Goal: Transaction & Acquisition: Book appointment/travel/reservation

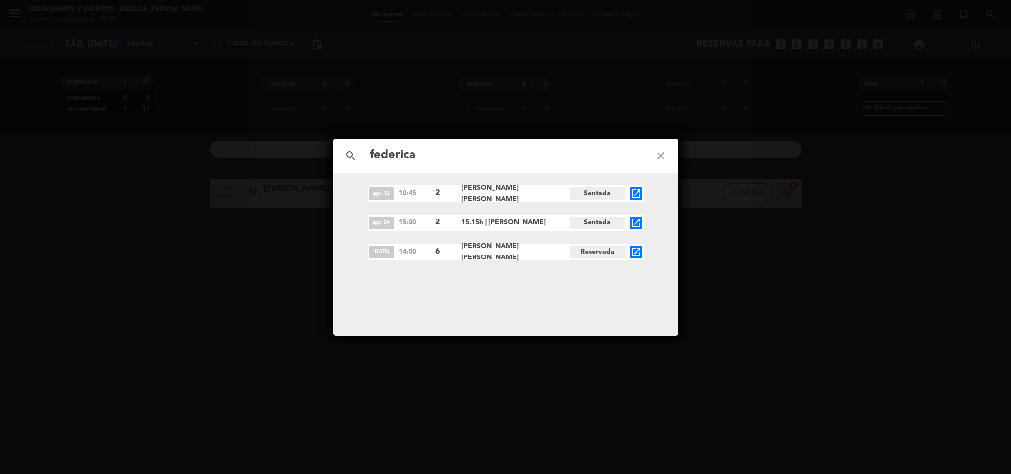
type input "federica"
click at [637, 255] on icon "open_in_new" at bounding box center [636, 252] width 12 height 12
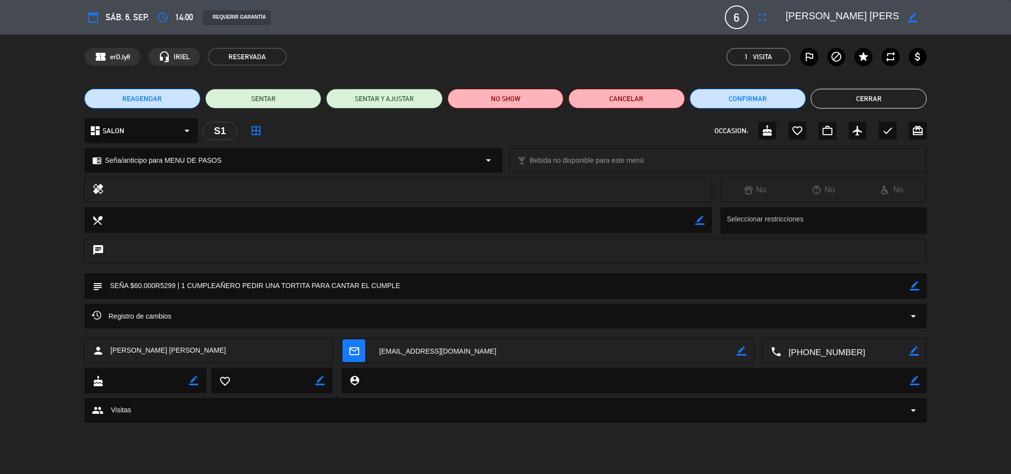
click at [916, 284] on icon "border_color" at bounding box center [914, 285] width 9 height 9
click at [241, 286] on textarea at bounding box center [507, 285] width 808 height 25
type textarea "SEÑA $60.000R5299 | 1 CUMPLEAÑERA PEDIR UNA TORTITA PARA CANTAR EL CUMPLE"
click at [917, 286] on icon at bounding box center [914, 285] width 9 height 9
click at [765, 16] on icon "fullscreen" at bounding box center [763, 17] width 12 height 12
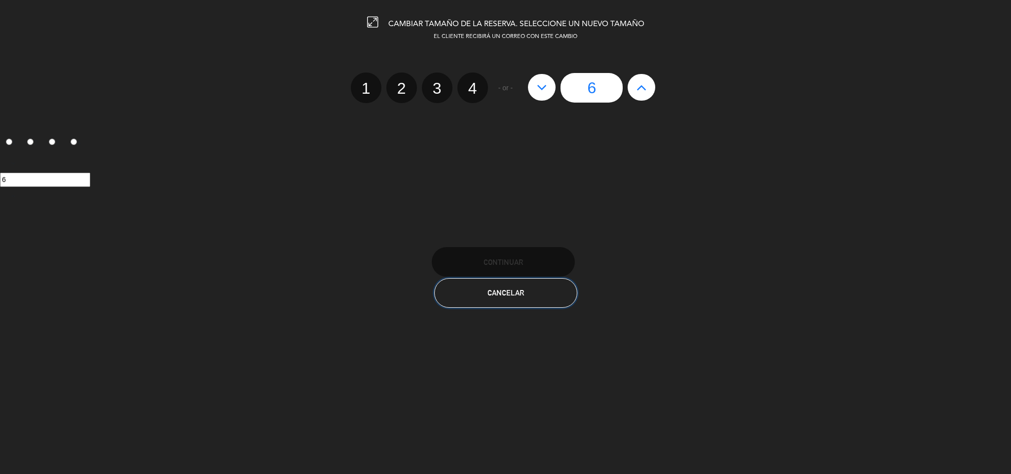
click at [505, 289] on span "Cancelar" at bounding box center [506, 293] width 37 height 8
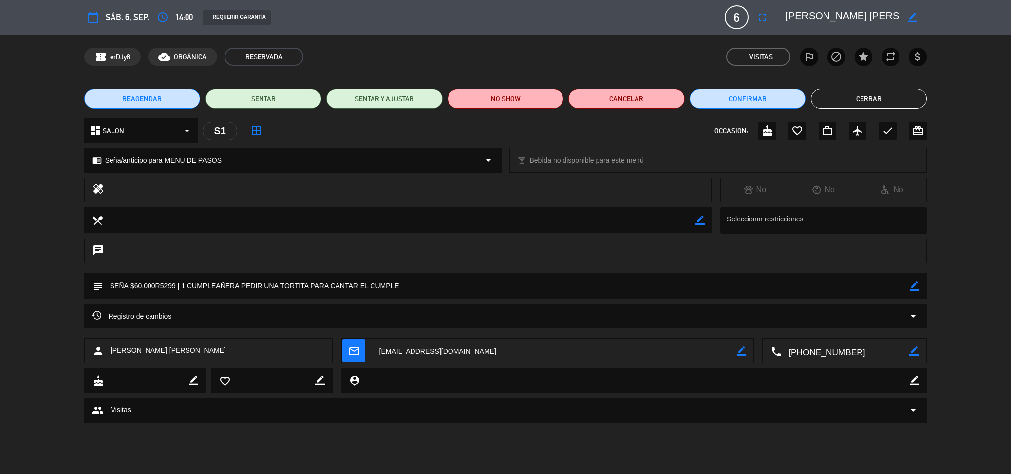
click at [738, 350] on icon "border_color" at bounding box center [741, 351] width 9 height 9
drag, startPoint x: 716, startPoint y: 356, endPoint x: 370, endPoint y: 354, distance: 345.5
click at [372, 354] on textarea at bounding box center [554, 351] width 365 height 25
click at [738, 351] on icon at bounding box center [741, 351] width 9 height 9
click at [600, 354] on textarea at bounding box center [554, 351] width 365 height 25
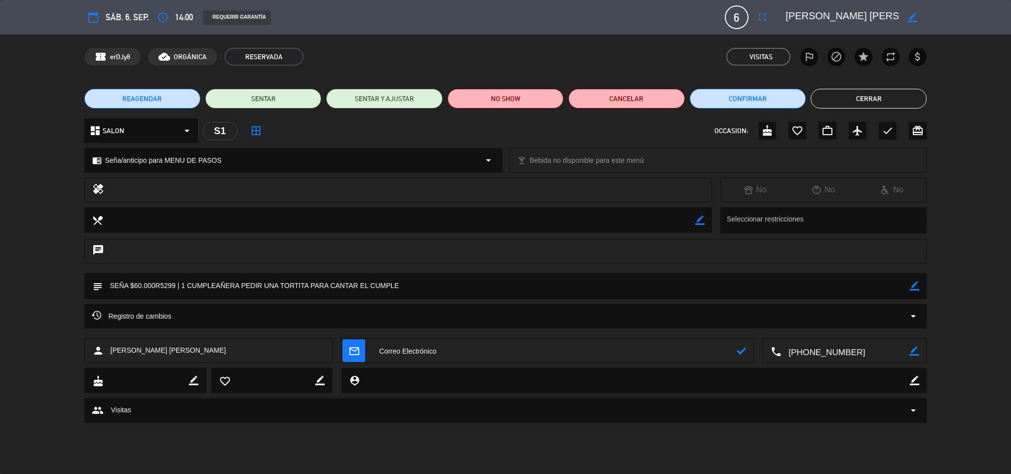
click at [600, 354] on textarea at bounding box center [554, 351] width 365 height 25
type textarea "S"
type textarea "[EMAIL_ADDRESS][DOMAIN_NAME]"
click at [743, 347] on icon at bounding box center [741, 351] width 9 height 9
click at [761, 14] on icon "fullscreen" at bounding box center [763, 17] width 12 height 12
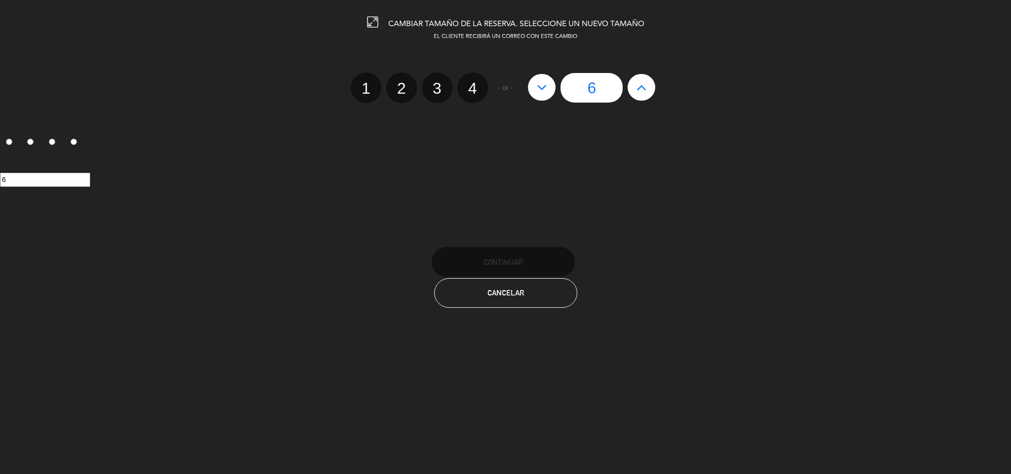
click at [643, 83] on icon at bounding box center [642, 87] width 10 height 16
type input "7"
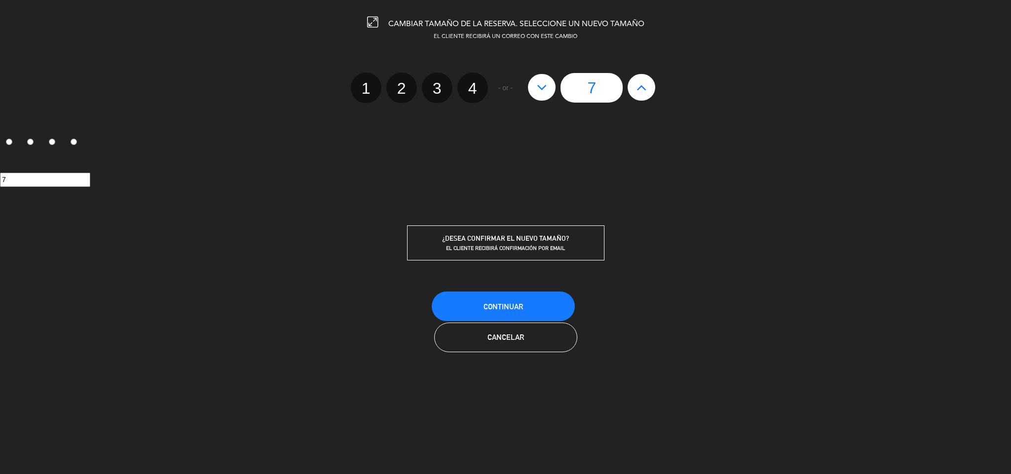
click at [643, 83] on icon at bounding box center [642, 87] width 10 height 16
type input "8"
click at [535, 304] on button "Continuar" at bounding box center [503, 307] width 143 height 30
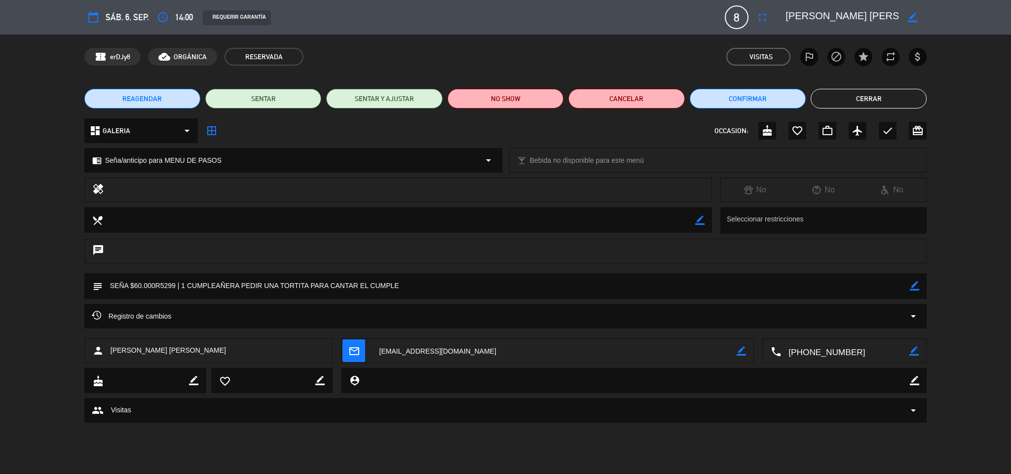
click at [872, 99] on button "Cerrar" at bounding box center [869, 99] width 116 height 20
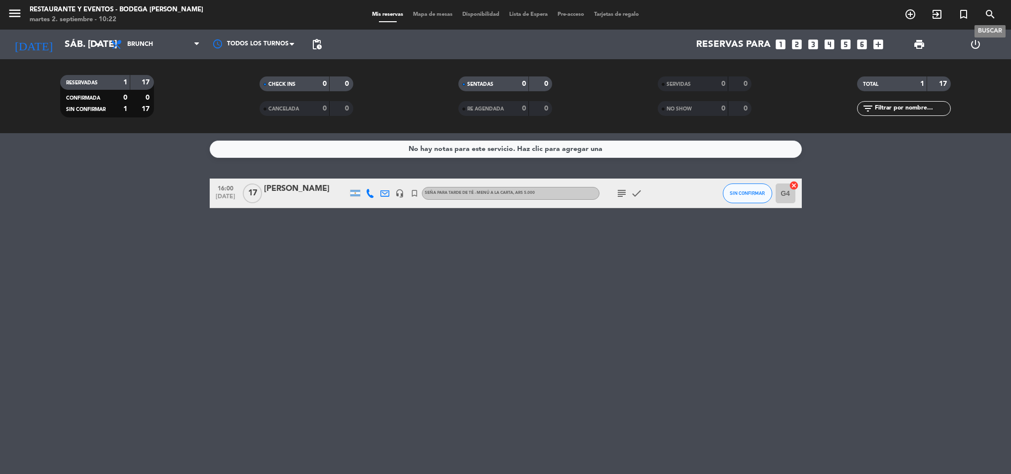
click at [991, 10] on icon "search" at bounding box center [991, 14] width 12 height 12
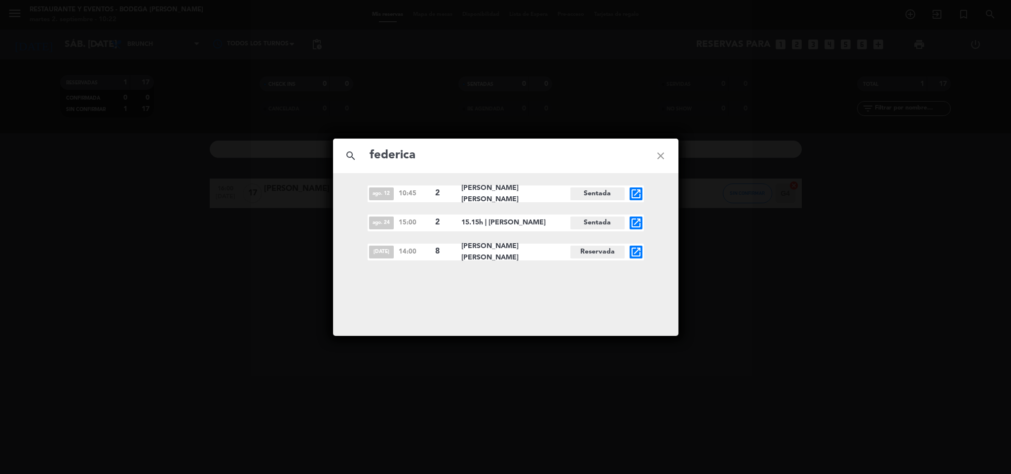
type input "federica"
click at [634, 253] on icon "open_in_new" at bounding box center [636, 252] width 12 height 12
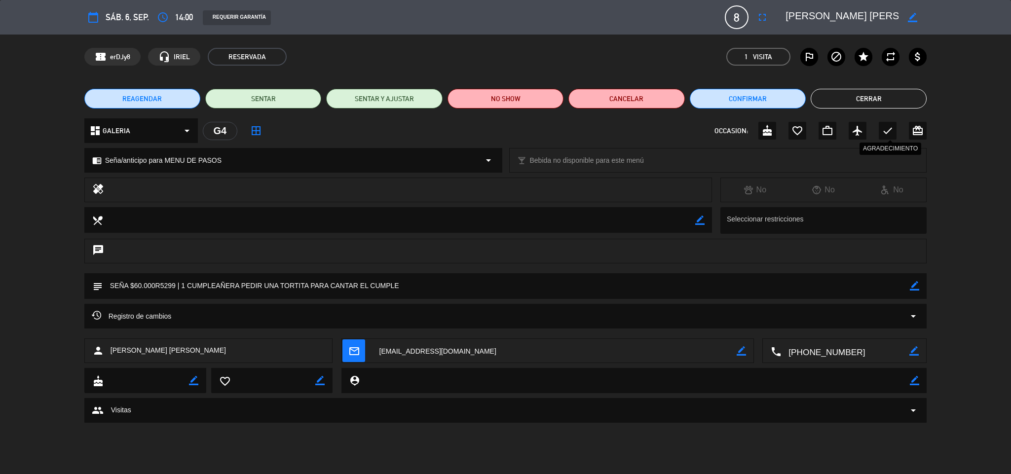
click at [885, 130] on icon "check" at bounding box center [888, 131] width 12 height 12
click at [860, 95] on button "Cerrar" at bounding box center [869, 99] width 116 height 20
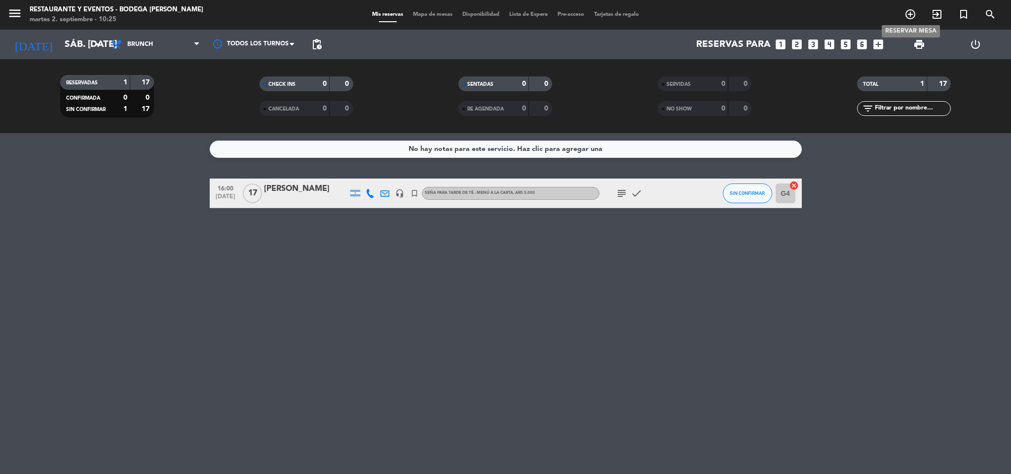
click at [908, 12] on icon "add_circle_outline" at bounding box center [911, 14] width 12 height 12
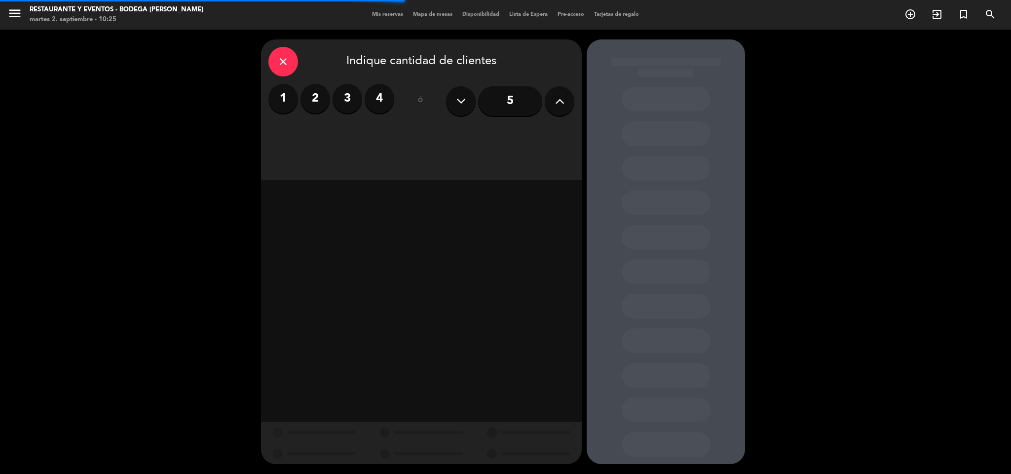
click at [344, 98] on label "3" at bounding box center [348, 99] width 30 height 30
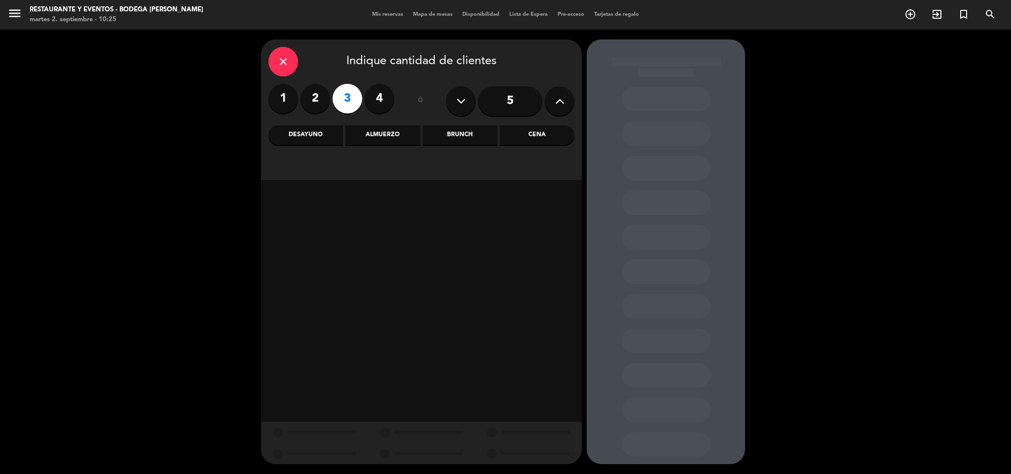
click at [386, 132] on div "Almuerzo" at bounding box center [383, 135] width 75 height 20
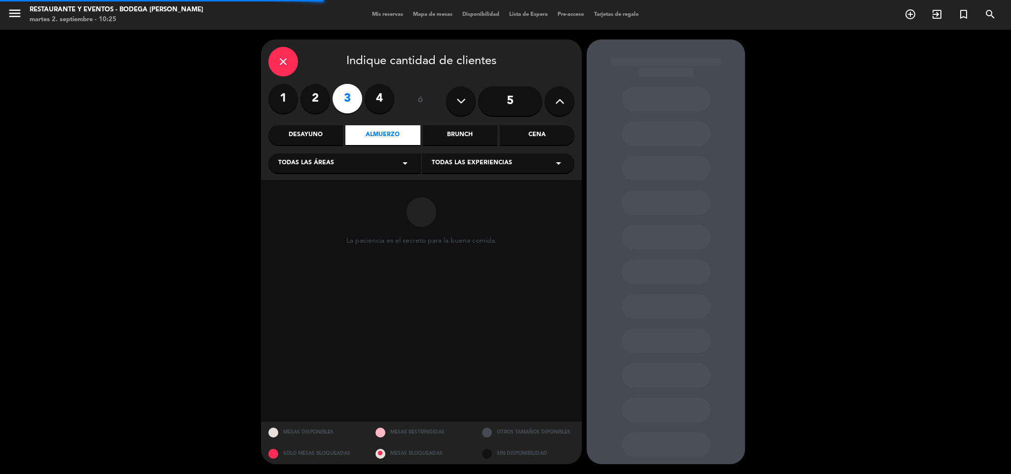
click at [449, 163] on span "Todas las experiencias" at bounding box center [472, 163] width 80 height 10
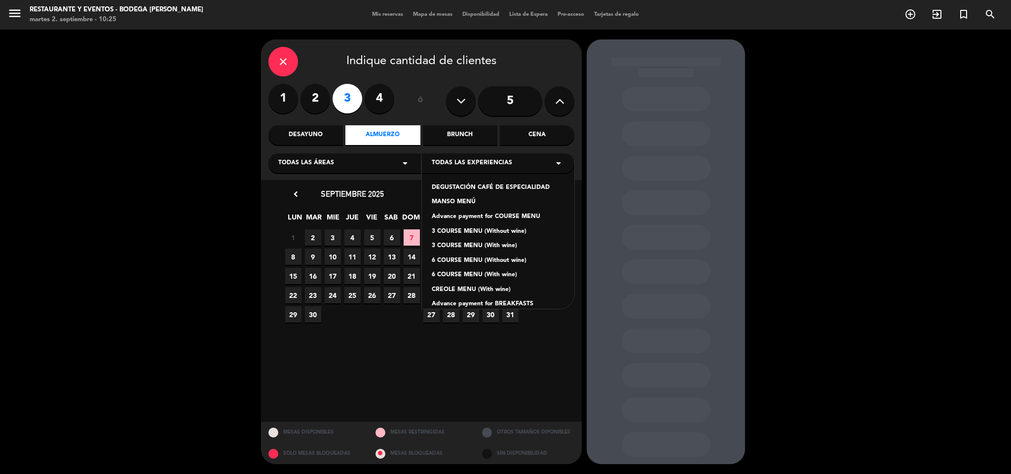
click at [477, 217] on div "Advance payment for COURSE MENU" at bounding box center [498, 217] width 133 height 10
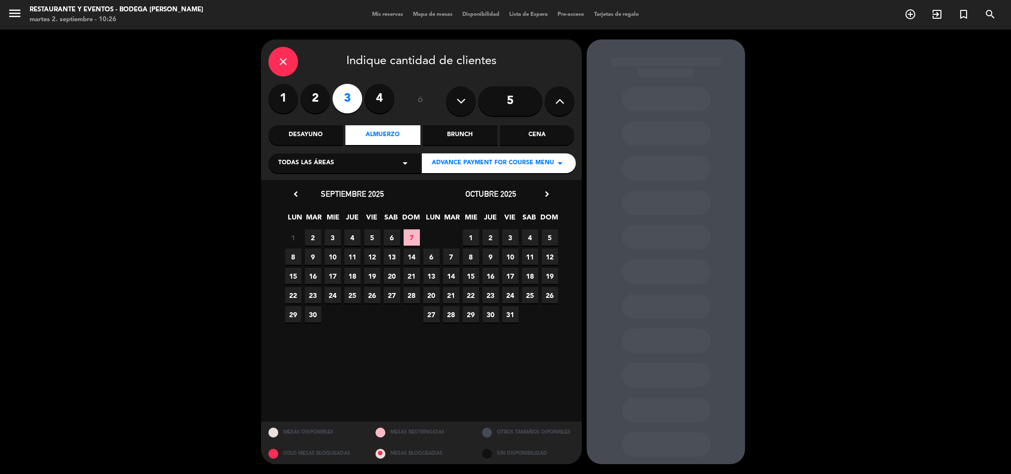
click at [393, 254] on span "13" at bounding box center [392, 257] width 16 height 16
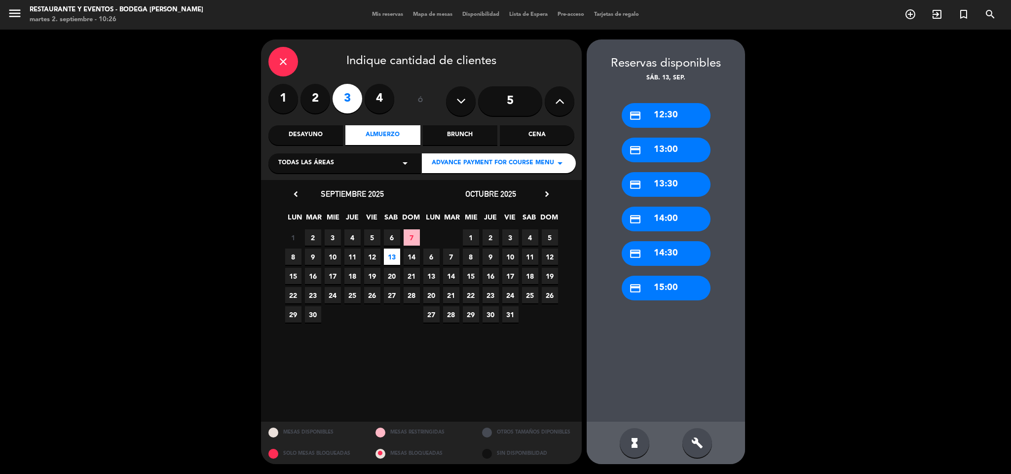
click at [662, 150] on div "credit_card 13:00" at bounding box center [666, 150] width 89 height 25
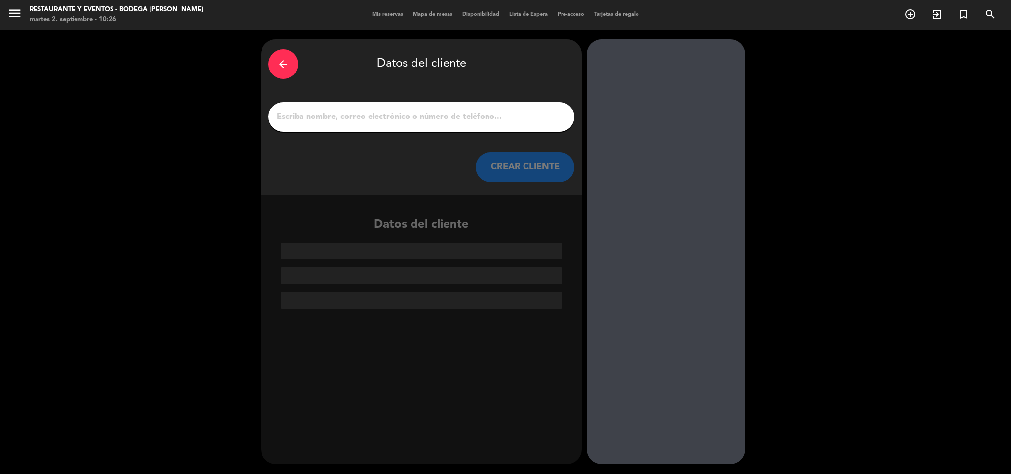
click at [282, 64] on icon "arrow_back" at bounding box center [283, 64] width 12 height 12
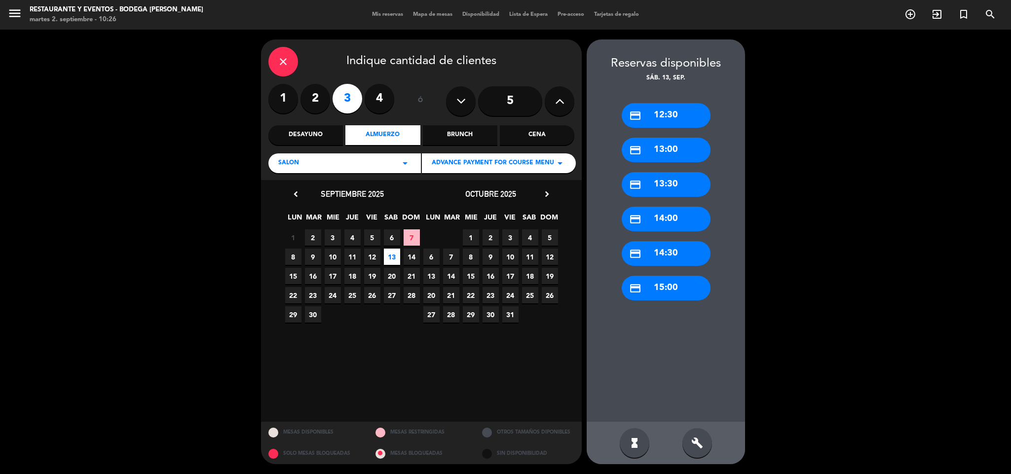
click at [660, 220] on div "credit_card 14:00" at bounding box center [666, 219] width 89 height 25
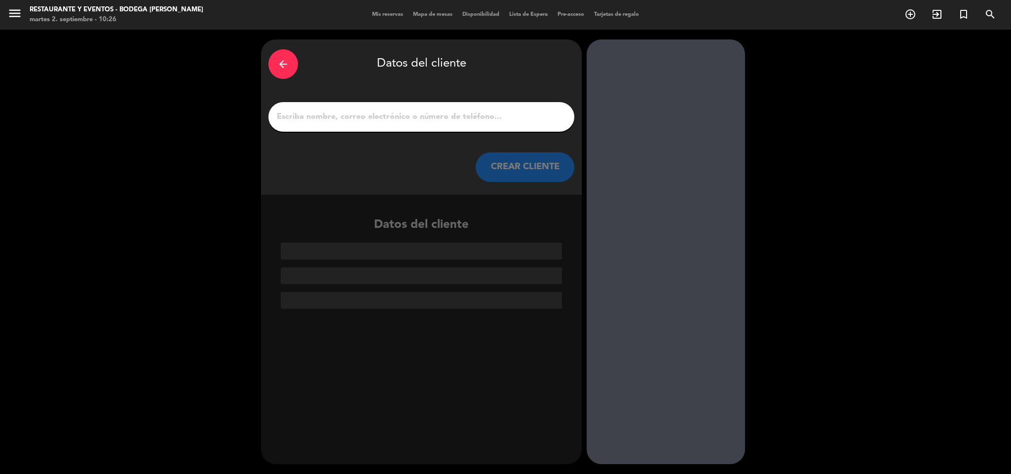
click at [455, 121] on input "1" at bounding box center [421, 117] width 291 height 14
paste input "[PERSON_NAME]"
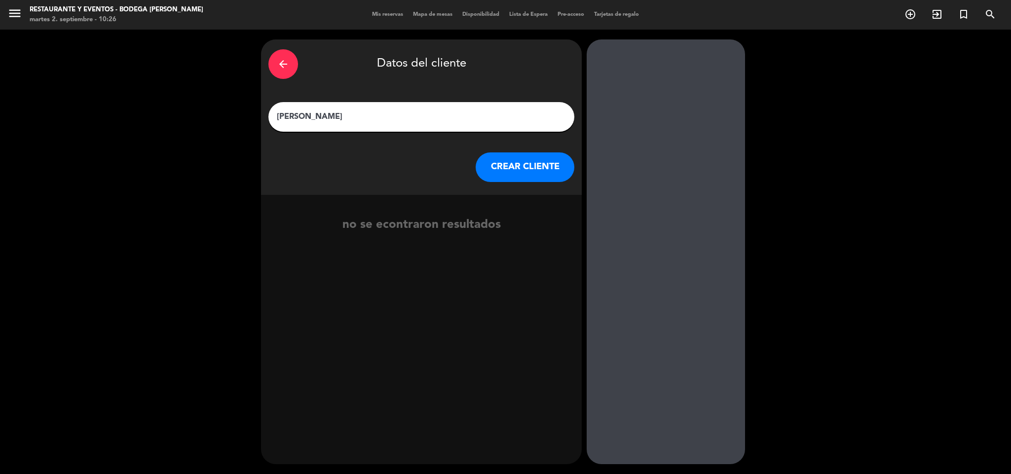
type input "[PERSON_NAME]"
click at [505, 166] on button "CREAR CLIENTE" at bounding box center [525, 168] width 99 height 30
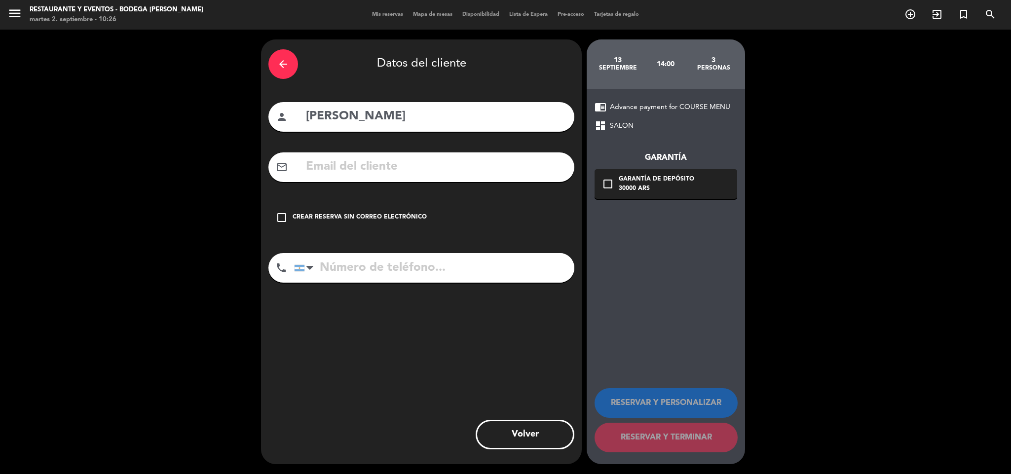
click at [427, 157] on input "text" at bounding box center [436, 167] width 262 height 20
paste input "[EMAIL_ADDRESS][DOMAIN_NAME]"
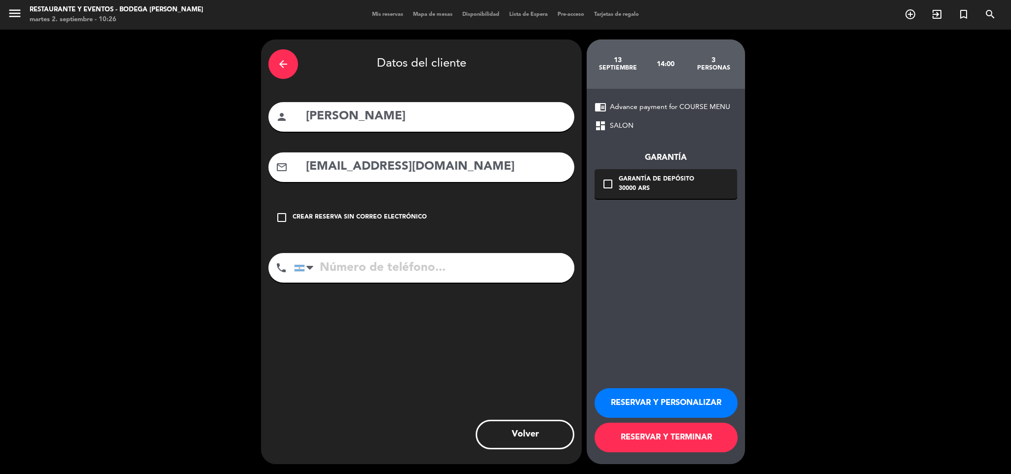
type input "[EMAIL_ADDRESS][DOMAIN_NAME]"
click at [428, 251] on div "arrow_back Datos del cliente person [PERSON_NAME] mail_outline [EMAIL_ADDRESS][…" at bounding box center [421, 251] width 321 height 425
click at [415, 272] on input "tel" at bounding box center [434, 268] width 280 height 30
paste input "[PHONE_NUMBER]"
type input "[PHONE_NUMBER]"
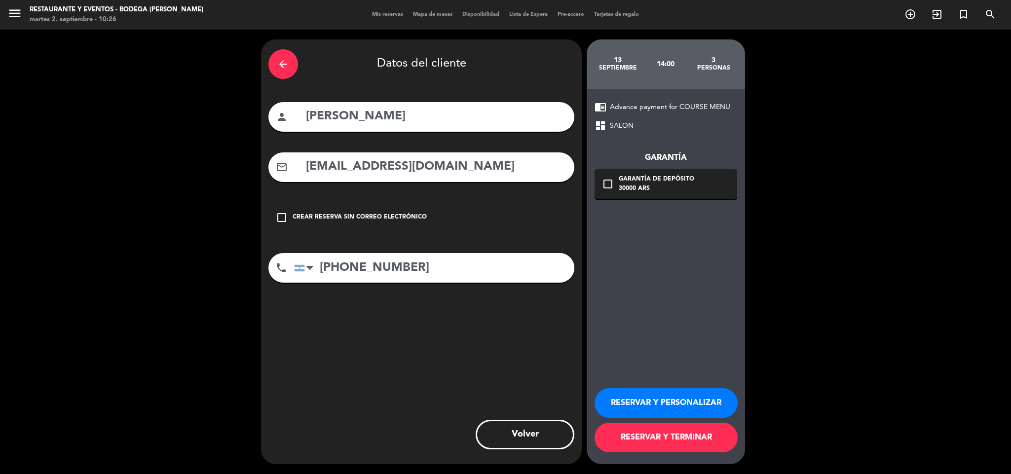
click at [645, 397] on button "RESERVAR Y PERSONALIZAR" at bounding box center [666, 403] width 143 height 30
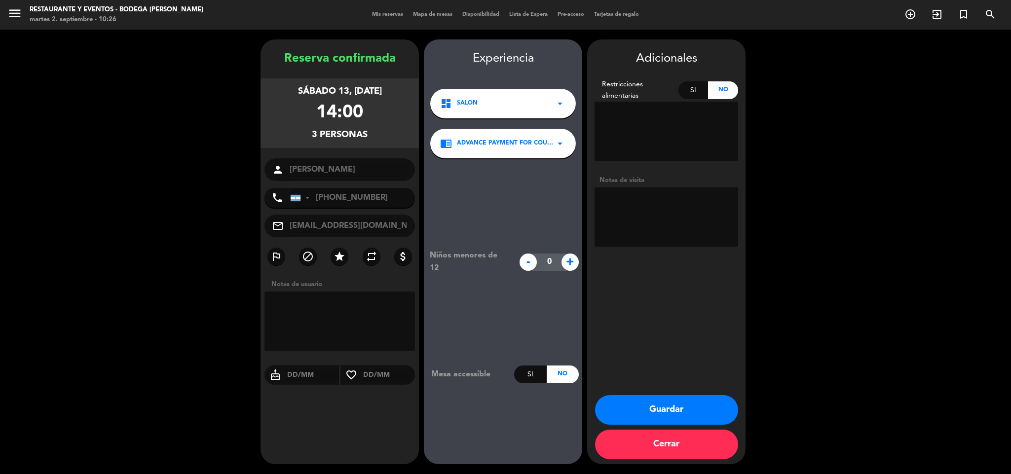
click at [628, 350] on div "Adicionales Restricciones alimentarias Si No Notas de visita Guardar Cerrar" at bounding box center [666, 251] width 158 height 425
click at [655, 404] on button "Guardar" at bounding box center [666, 410] width 143 height 30
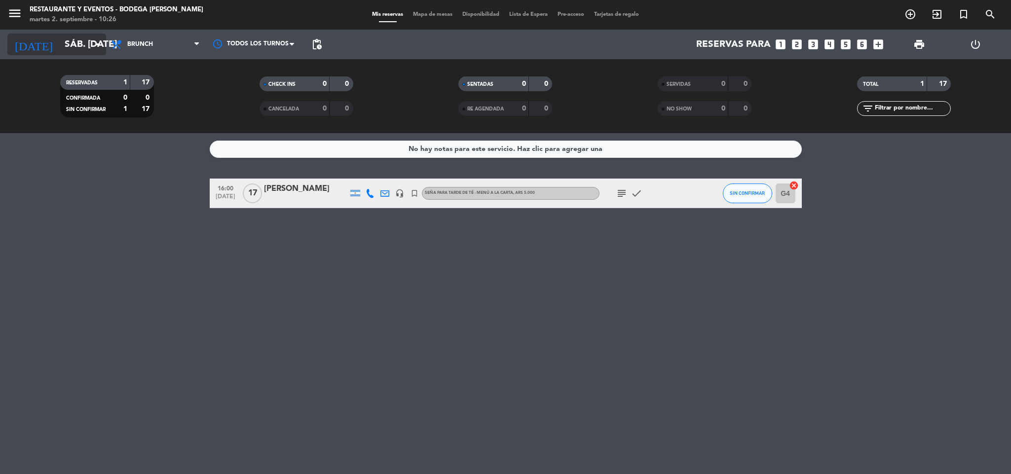
click at [79, 47] on input "sáb. [DATE]" at bounding box center [119, 44] width 119 height 21
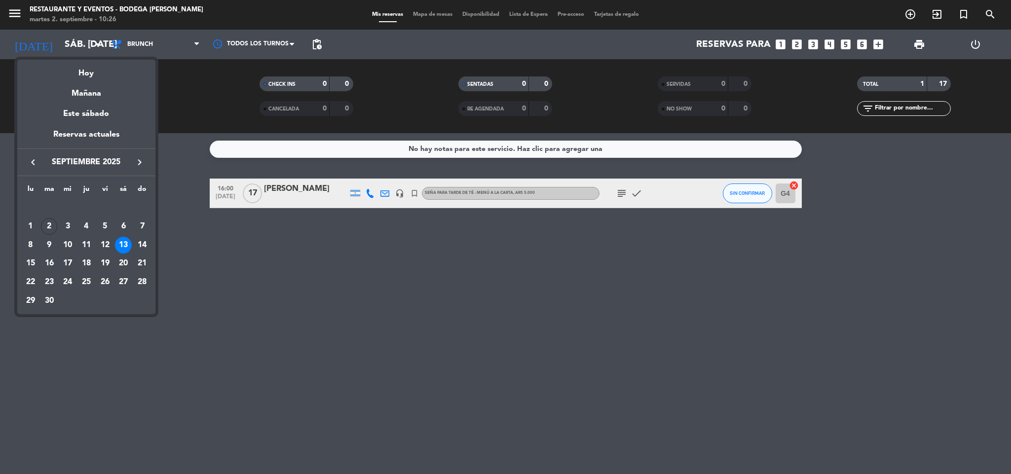
click at [311, 270] on div at bounding box center [505, 237] width 1011 height 474
